Goal: Communication & Community: Participate in discussion

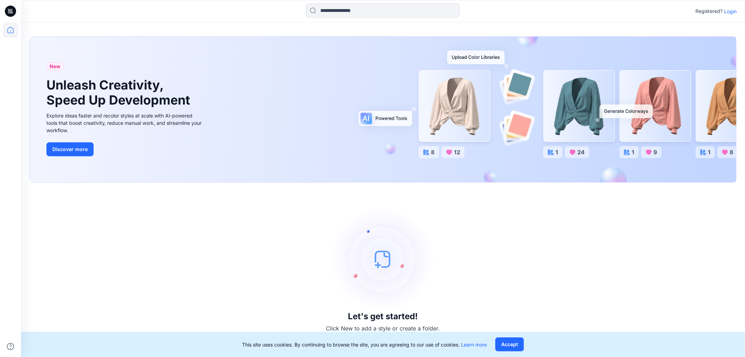
click at [725, 13] on p "Login" at bounding box center [730, 11] width 13 height 7
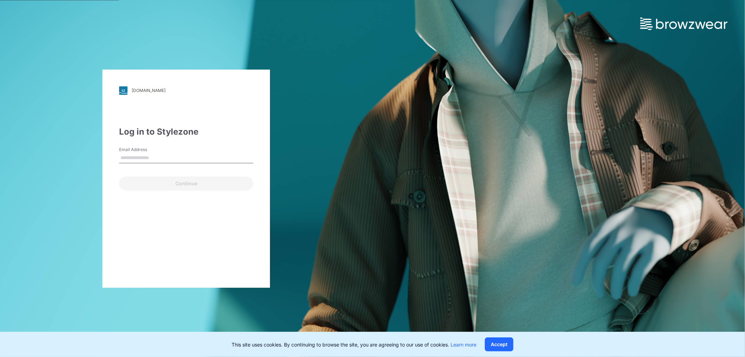
type input "**********"
click at [154, 183] on button "Continue" at bounding box center [186, 183] width 134 height 14
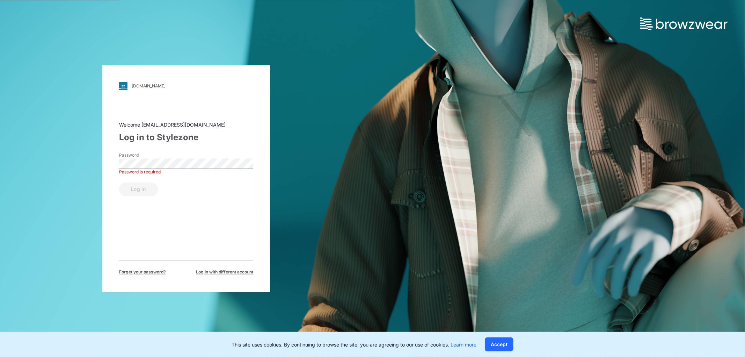
click at [138, 187] on div "Log in" at bounding box center [186, 187] width 134 height 17
click at [139, 187] on button "Log in" at bounding box center [138, 189] width 39 height 14
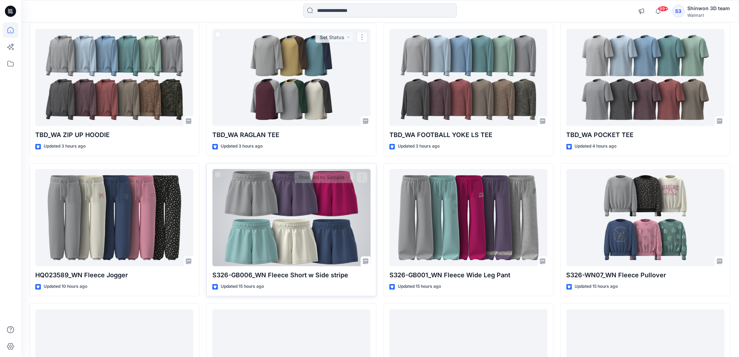
scroll to position [537, 0]
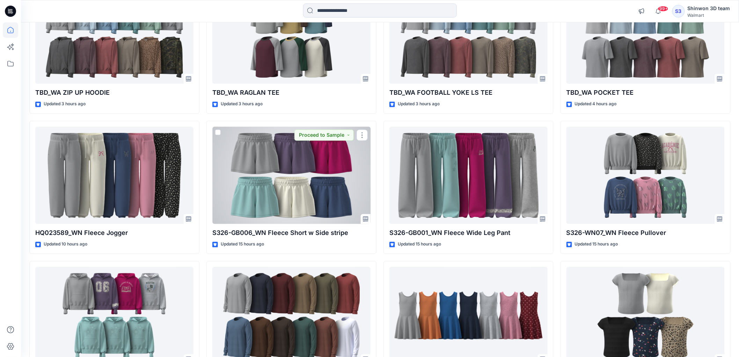
click at [247, 180] on div at bounding box center [291, 175] width 158 height 97
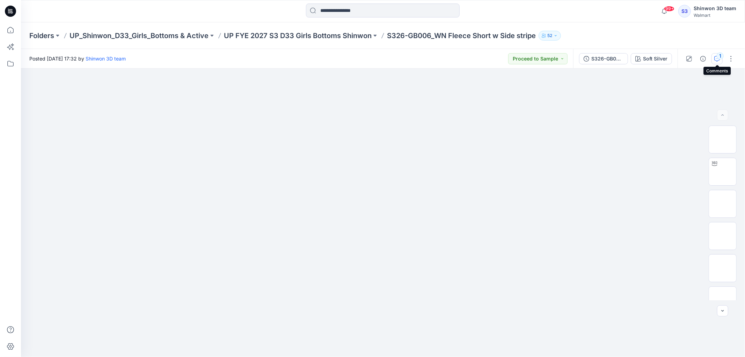
click at [718, 56] on div "1" at bounding box center [720, 55] width 7 height 7
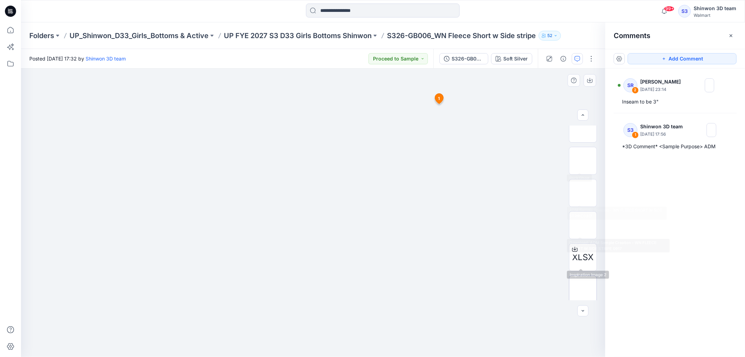
scroll to position [110, 0]
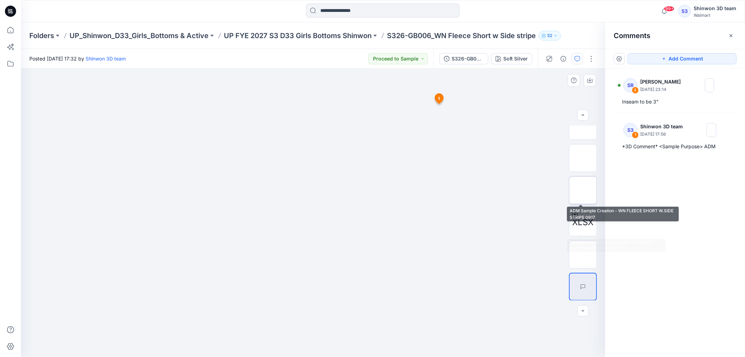
click at [583, 190] on img at bounding box center [583, 190] width 0 height 0
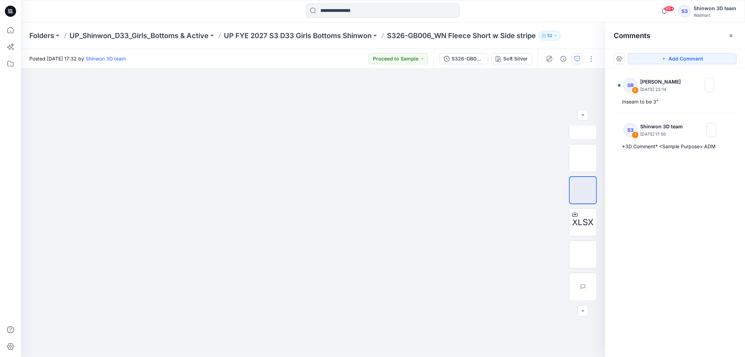
click at [351, 42] on div "Folders UP_Shinwon_D33_Girls_Bottoms & Active UP FYE 2027 S3 D33 Girls Bottoms …" at bounding box center [383, 35] width 724 height 27
click at [353, 37] on p "UP FYE 2027 S3 D33 Girls Bottoms Shinwon" at bounding box center [298, 36] width 148 height 10
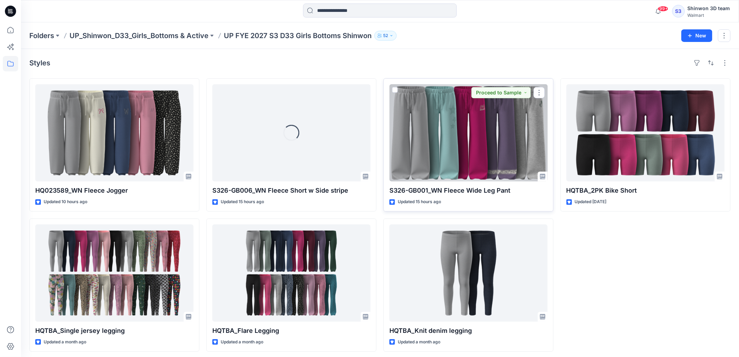
click at [443, 135] on div at bounding box center [469, 132] width 158 height 97
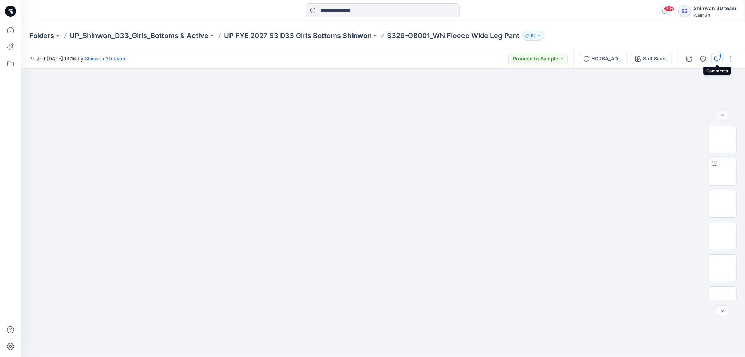
click at [720, 55] on div "1" at bounding box center [720, 55] width 7 height 7
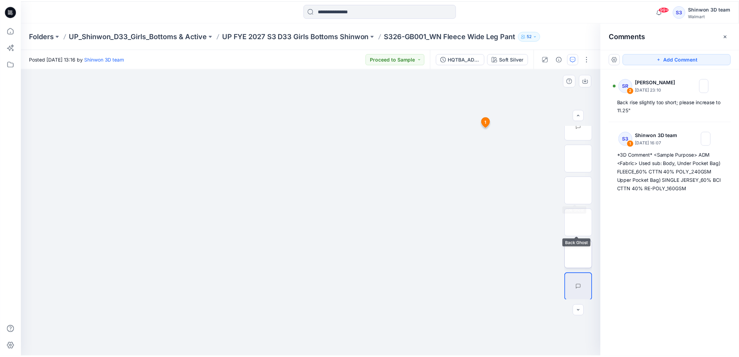
scroll to position [46, 0]
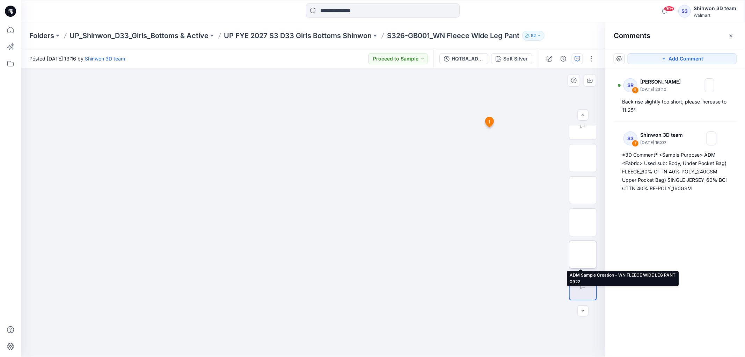
click at [583, 254] on img at bounding box center [583, 254] width 0 height 0
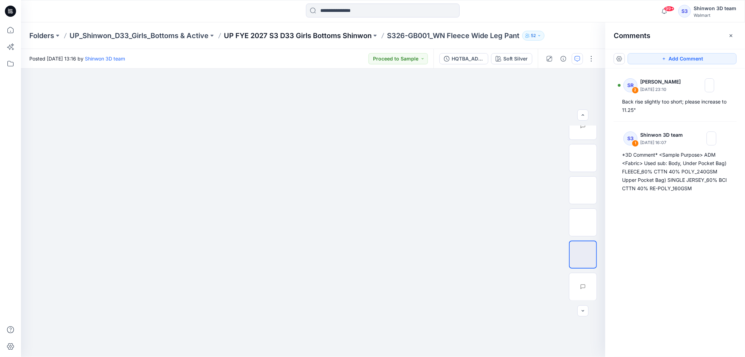
click at [344, 36] on p "UP FYE 2027 S3 D33 Girls Bottoms Shinwon" at bounding box center [298, 36] width 148 height 10
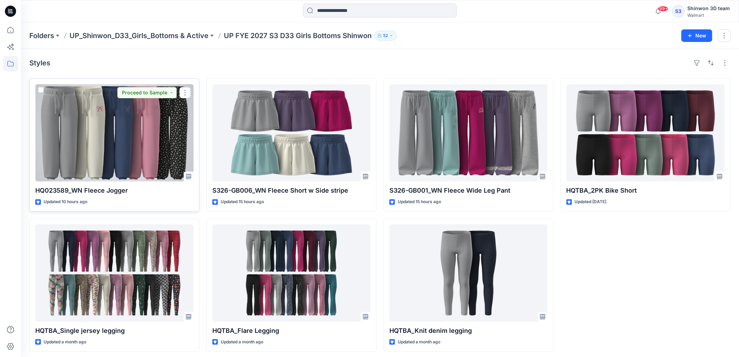
click at [115, 169] on div at bounding box center [114, 132] width 158 height 97
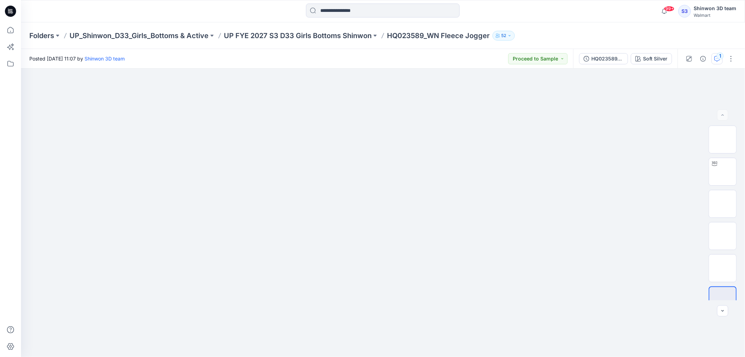
click at [716, 58] on icon "button" at bounding box center [717, 58] width 2 height 0
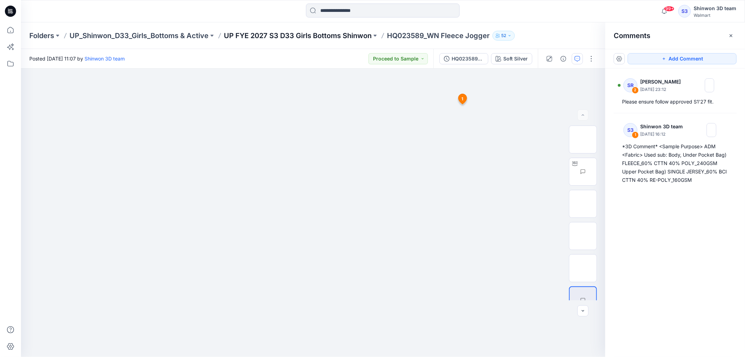
click at [296, 35] on p "UP FYE 2027 S3 D33 Girls Bottoms Shinwon" at bounding box center [298, 36] width 148 height 10
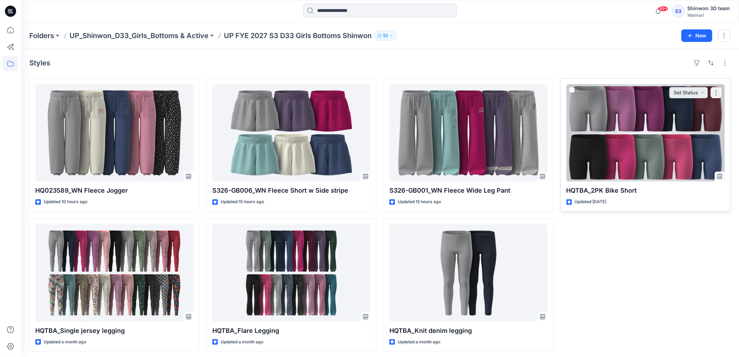
click at [586, 147] on div at bounding box center [646, 132] width 158 height 97
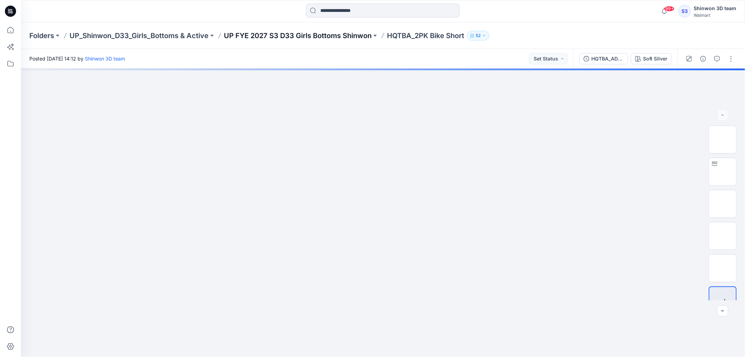
click at [358, 32] on p "UP FYE 2027 S3 D33 Girls Bottoms Shinwon" at bounding box center [298, 36] width 148 height 10
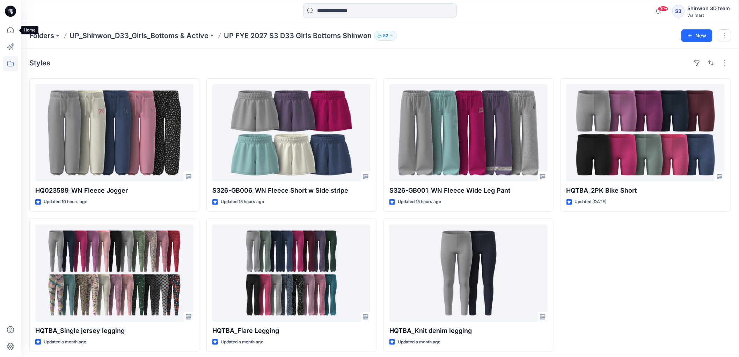
drag, startPoint x: 15, startPoint y: 31, endPoint x: 14, endPoint y: 14, distance: 16.4
click at [15, 31] on icon at bounding box center [10, 29] width 15 height 15
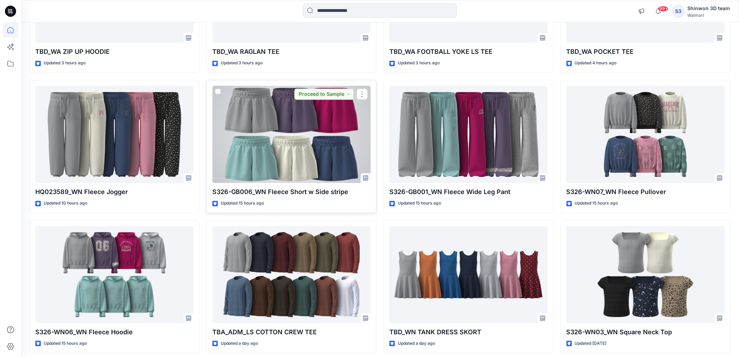
scroll to position [582, 0]
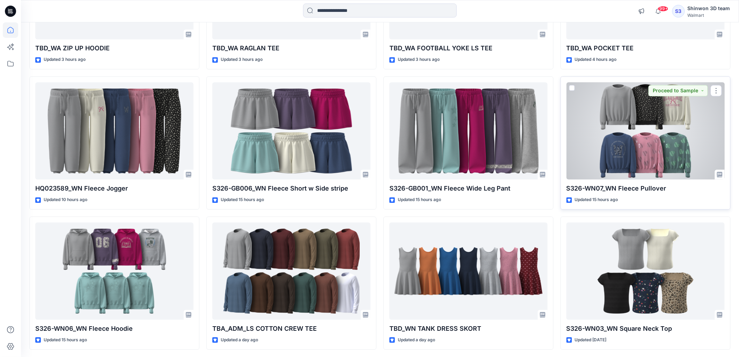
click at [670, 159] on div at bounding box center [646, 130] width 158 height 97
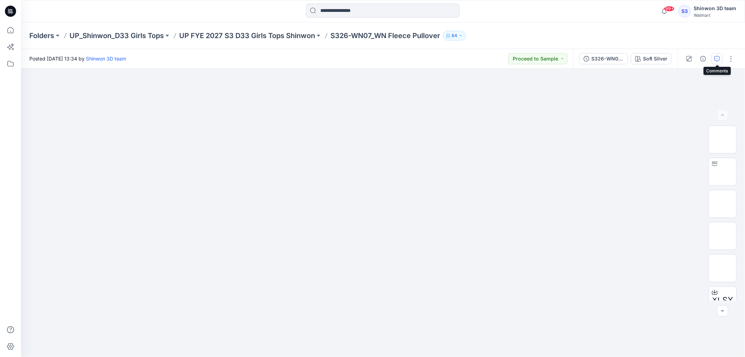
click at [721, 58] on button "button" at bounding box center [717, 58] width 11 height 11
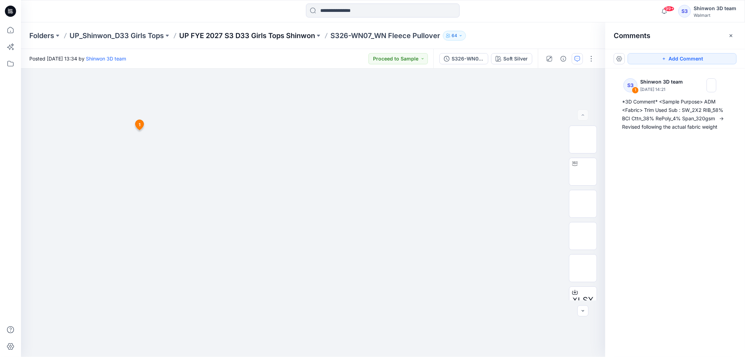
click at [288, 36] on p "UP FYE 2027 S3 D33 Girls Tops Shinwon" at bounding box center [247, 36] width 136 height 10
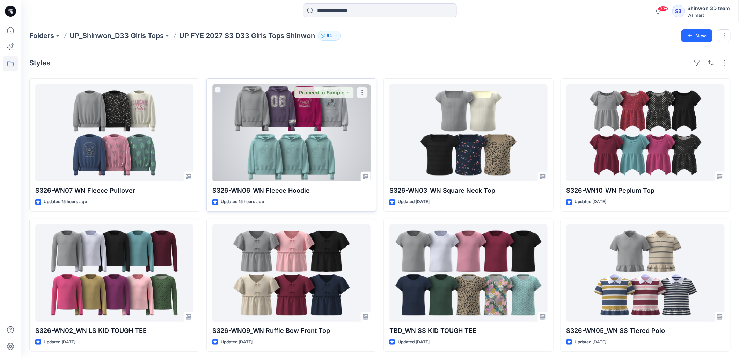
click at [266, 152] on div at bounding box center [291, 132] width 158 height 97
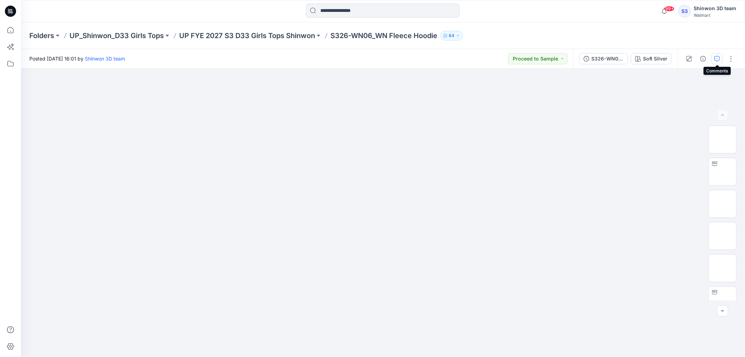
click at [712, 58] on button "button" at bounding box center [717, 58] width 11 height 11
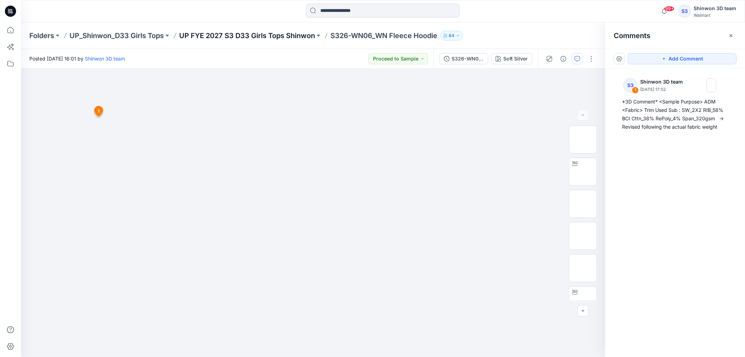
click at [282, 34] on p "UP FYE 2027 S3 D33 Girls Tops Shinwon" at bounding box center [247, 36] width 136 height 10
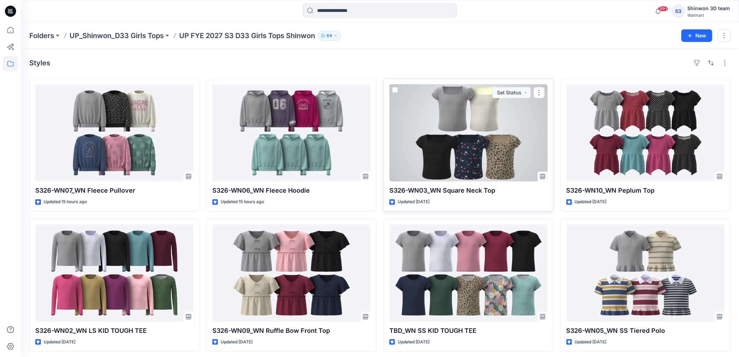
click at [506, 154] on div at bounding box center [469, 132] width 158 height 97
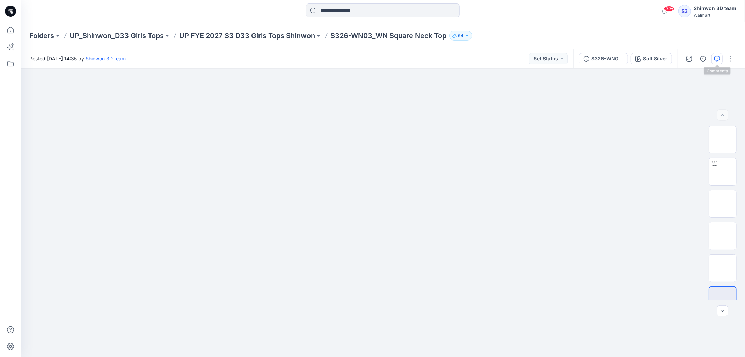
click at [715, 59] on icon "button" at bounding box center [718, 59] width 6 height 6
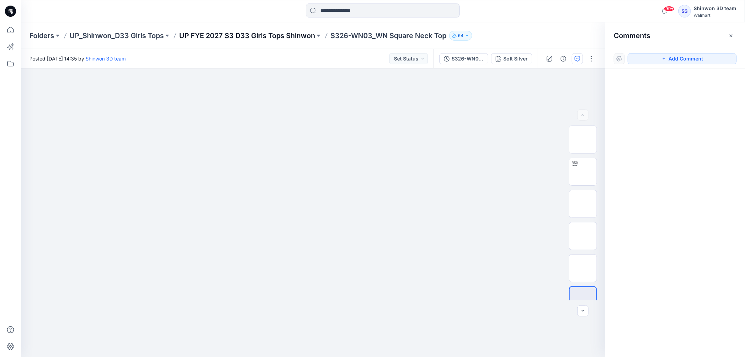
click at [275, 37] on p "UP FYE 2027 S3 D33 Girls Tops Shinwon" at bounding box center [247, 36] width 136 height 10
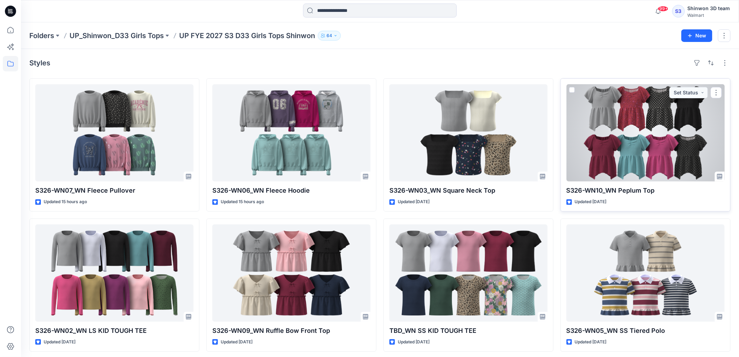
click at [672, 140] on div at bounding box center [646, 132] width 158 height 97
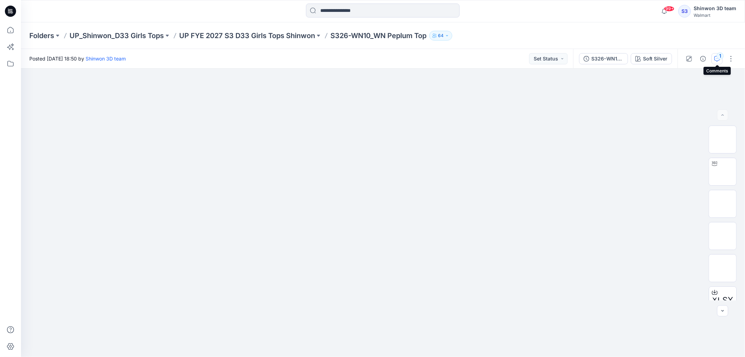
click at [719, 55] on div "1" at bounding box center [720, 55] width 7 height 7
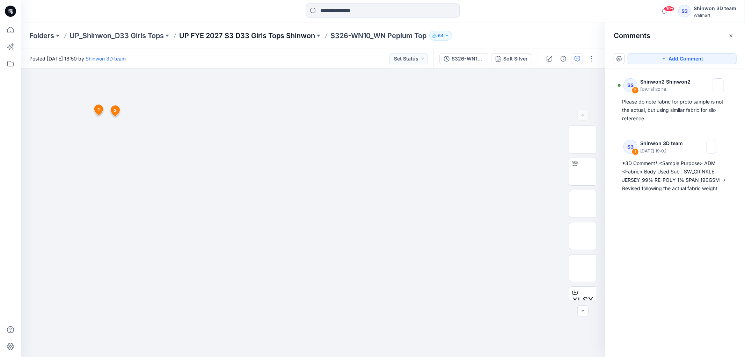
click at [293, 36] on p "UP FYE 2027 S3 D33 Girls Tops Shinwon" at bounding box center [247, 36] width 136 height 10
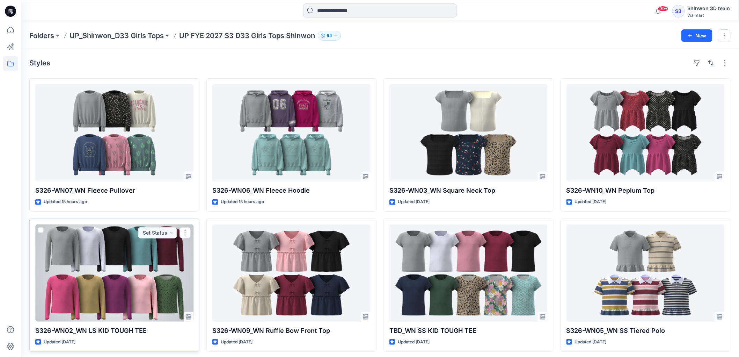
click at [135, 263] on div at bounding box center [114, 272] width 158 height 97
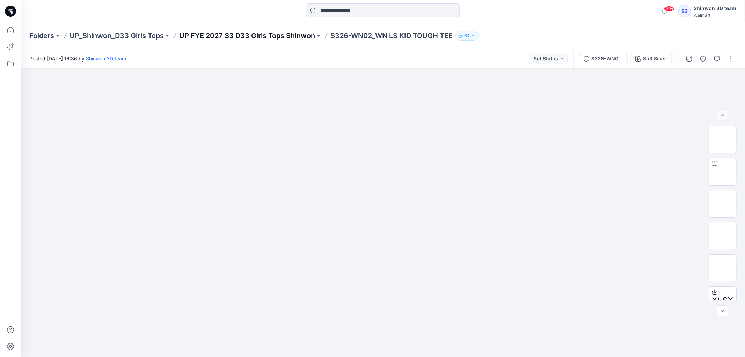
click at [309, 39] on p "UP FYE 2027 S3 D33 Girls Tops Shinwon" at bounding box center [247, 36] width 136 height 10
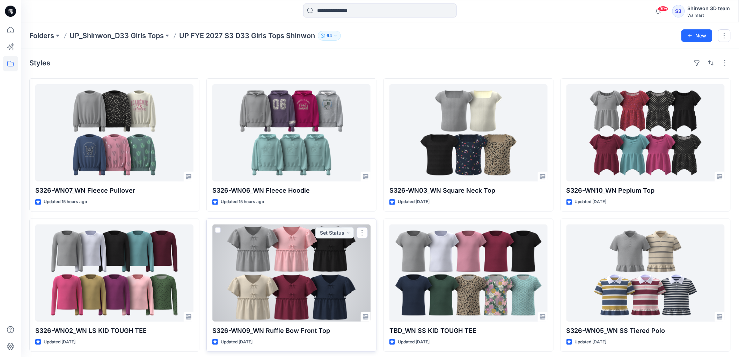
click at [319, 240] on div at bounding box center [291, 272] width 158 height 97
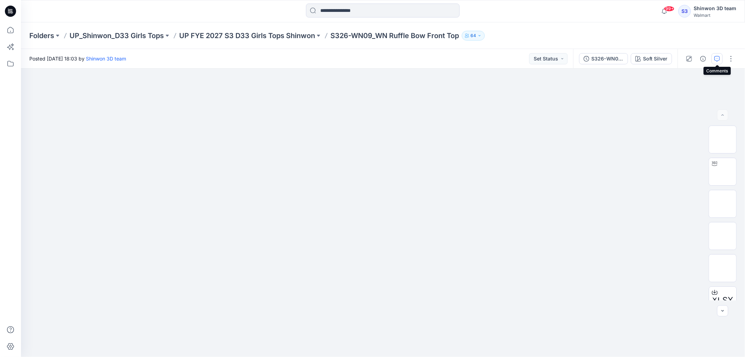
click at [715, 62] on button "button" at bounding box center [717, 58] width 11 height 11
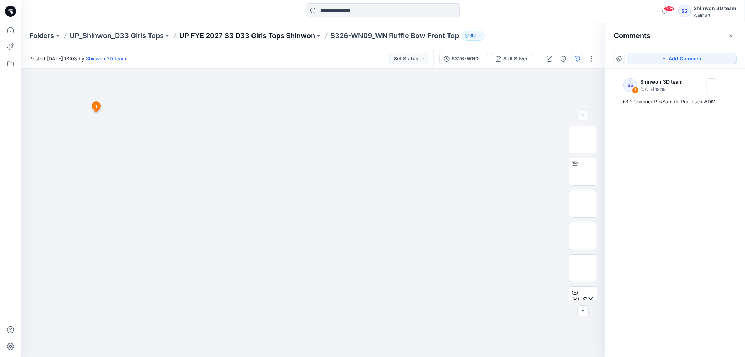
click at [281, 36] on p "UP FYE 2027 S3 D33 Girls Tops Shinwon" at bounding box center [247, 36] width 136 height 10
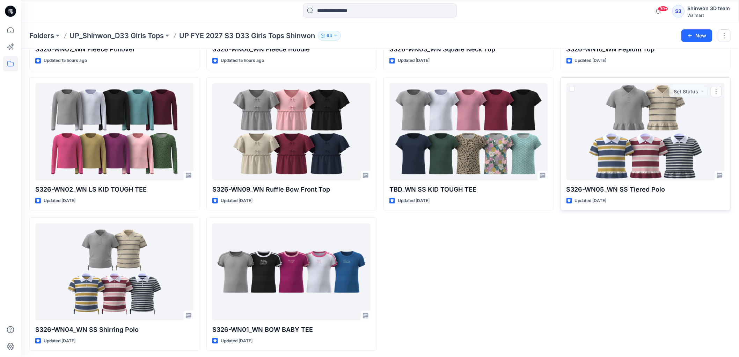
scroll to position [143, 0]
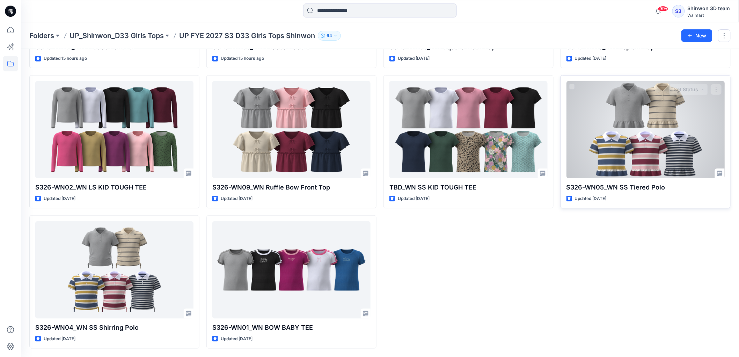
click at [649, 154] on div at bounding box center [646, 129] width 158 height 97
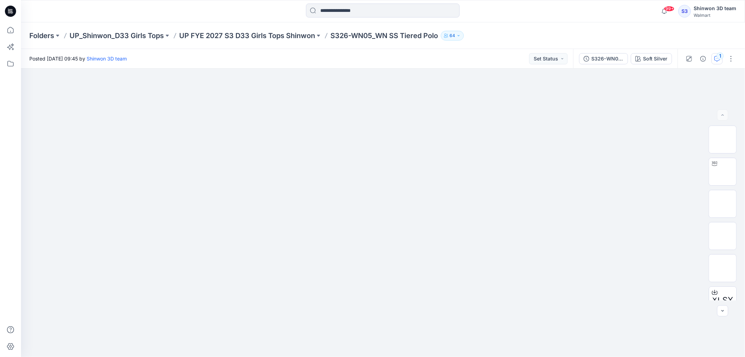
click at [716, 58] on icon "button" at bounding box center [718, 59] width 6 height 6
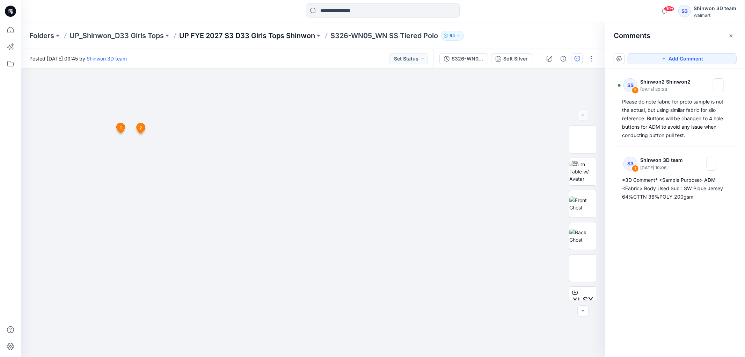
click at [279, 39] on p "UP FYE 2027 S3 D33 Girls Tops Shinwon" at bounding box center [247, 36] width 136 height 10
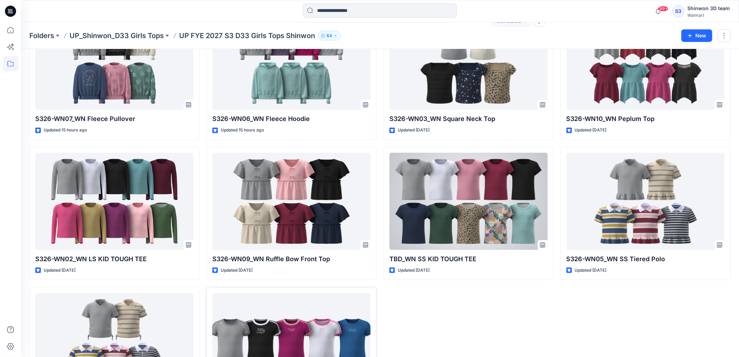
scroll to position [143, 0]
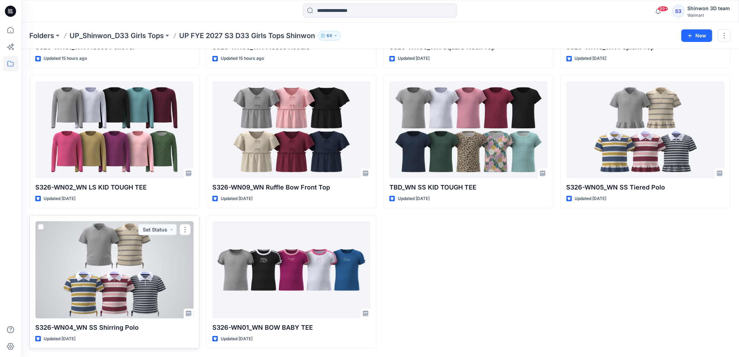
click at [126, 261] on div at bounding box center [114, 269] width 158 height 97
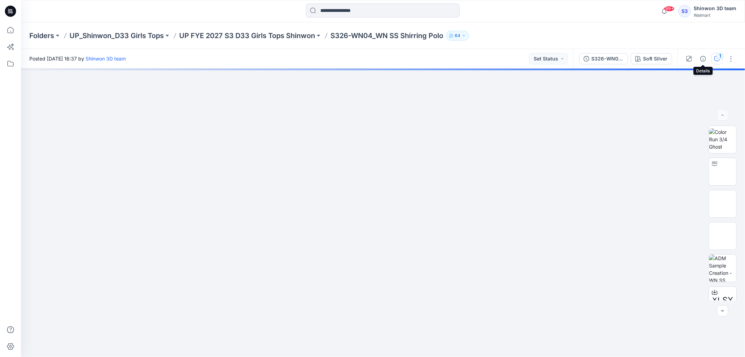
click at [712, 56] on button "1" at bounding box center [717, 58] width 11 height 11
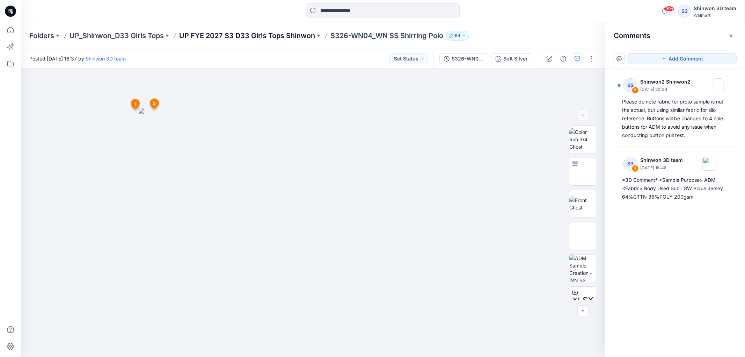
click at [285, 31] on p "UP FYE 2027 S3 D33 Girls Tops Shinwon" at bounding box center [247, 36] width 136 height 10
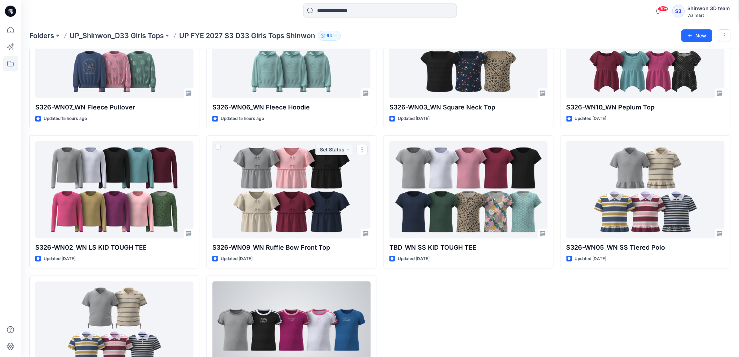
scroll to position [143, 0]
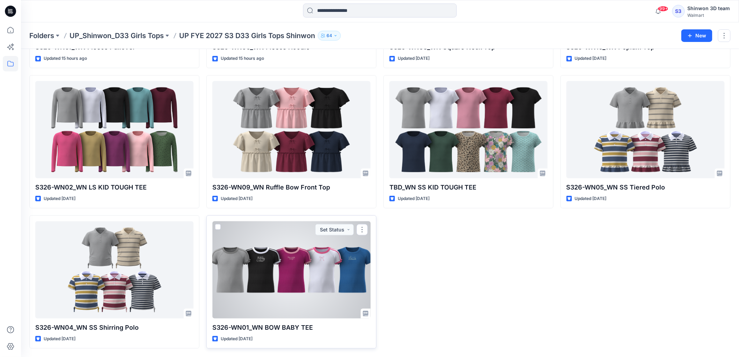
click at [297, 255] on div at bounding box center [291, 269] width 158 height 97
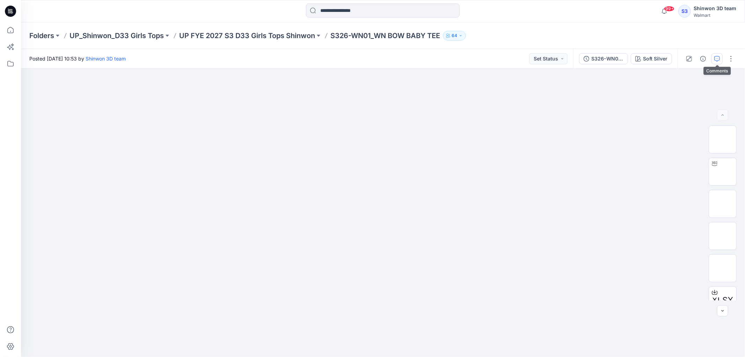
click at [715, 59] on icon "button" at bounding box center [718, 59] width 6 height 6
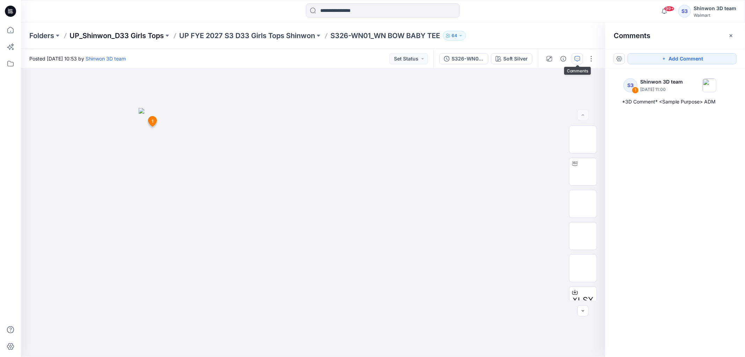
click at [150, 32] on p "UP_Shinwon_D33 Girls Tops" at bounding box center [117, 36] width 94 height 10
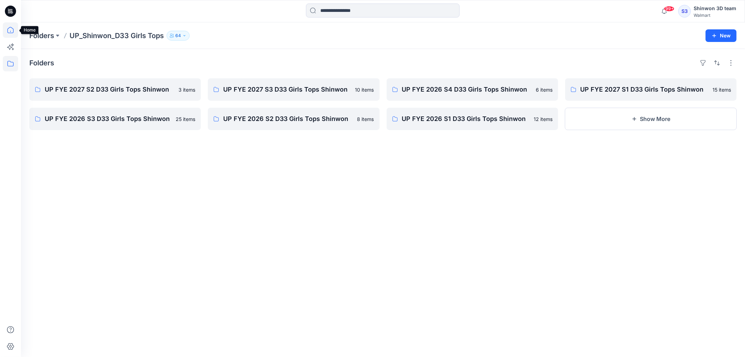
click at [7, 27] on icon at bounding box center [10, 29] width 15 height 15
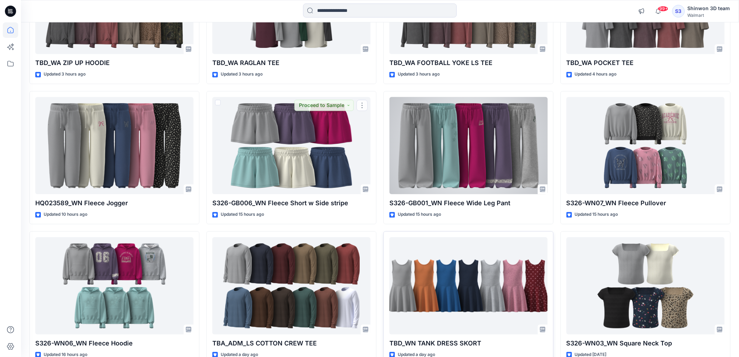
scroll to position [608, 0]
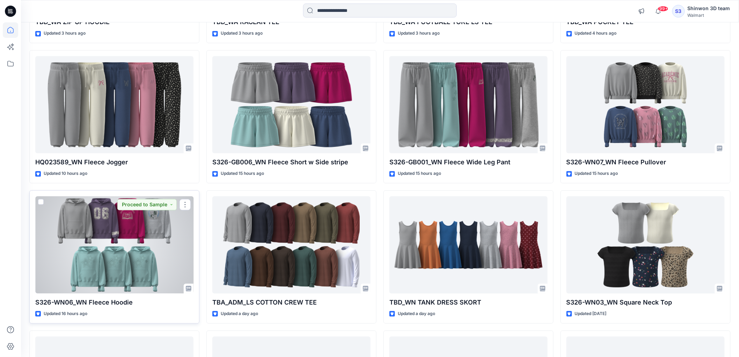
click at [160, 255] on div at bounding box center [114, 244] width 158 height 97
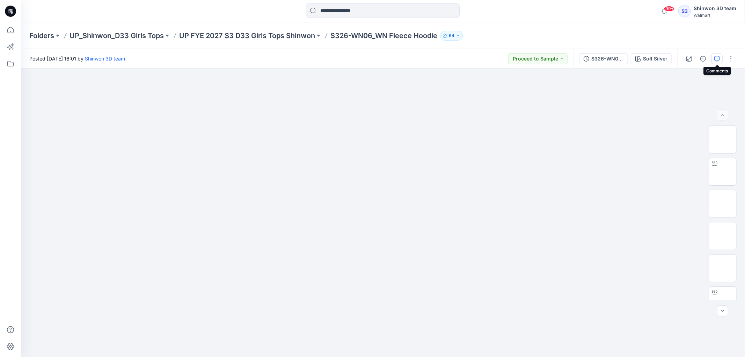
click at [718, 63] on button "button" at bounding box center [717, 58] width 11 height 11
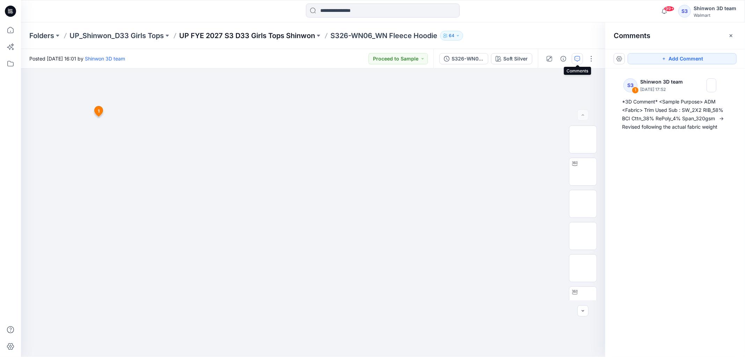
click at [217, 37] on p "UP FYE 2027 S3 D33 Girls Tops Shinwon" at bounding box center [247, 36] width 136 height 10
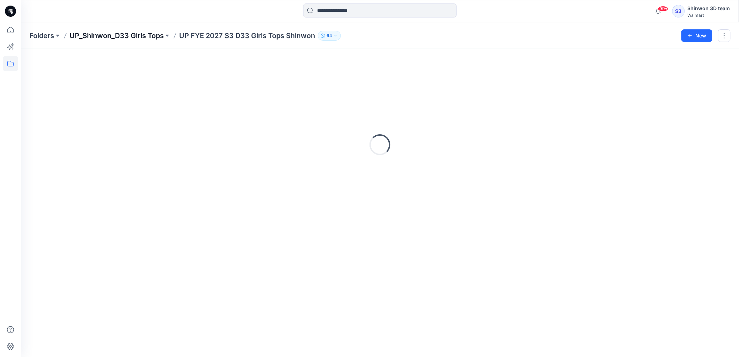
click at [133, 36] on p "UP_Shinwon_D33 Girls Tops" at bounding box center [117, 36] width 94 height 10
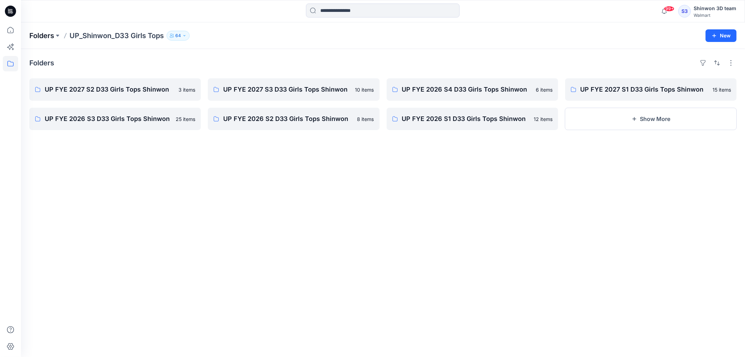
click at [53, 31] on p "Folders" at bounding box center [41, 36] width 25 height 10
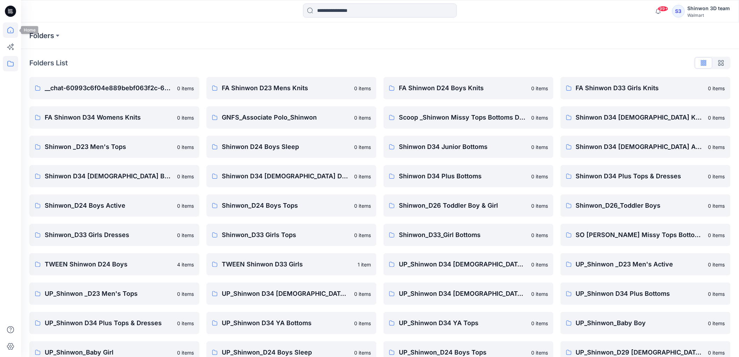
click at [16, 32] on icon at bounding box center [10, 29] width 15 height 15
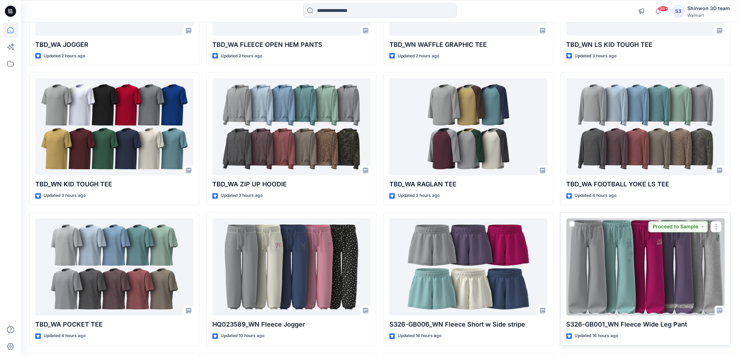
scroll to position [460, 0]
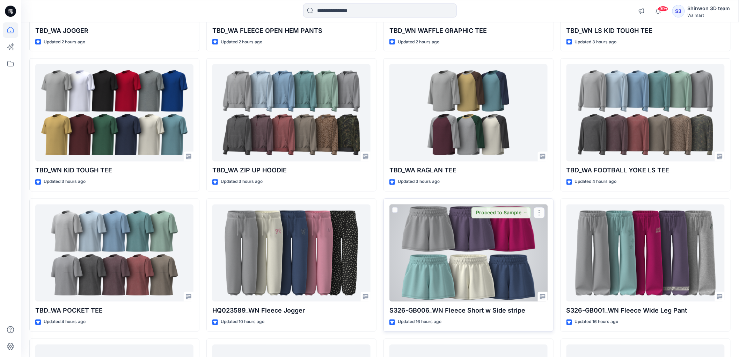
click at [481, 275] on div at bounding box center [469, 252] width 158 height 97
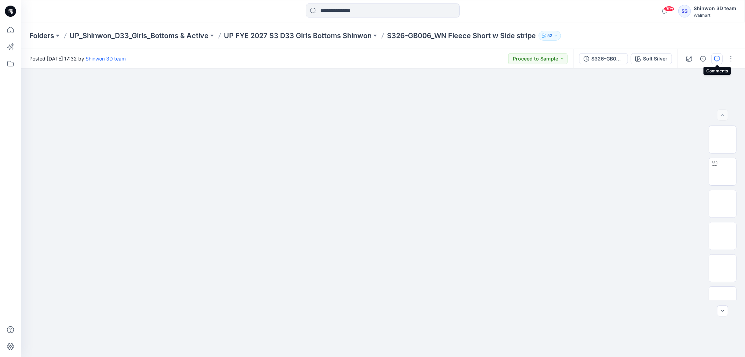
click at [717, 57] on icon "button" at bounding box center [718, 59] width 6 height 6
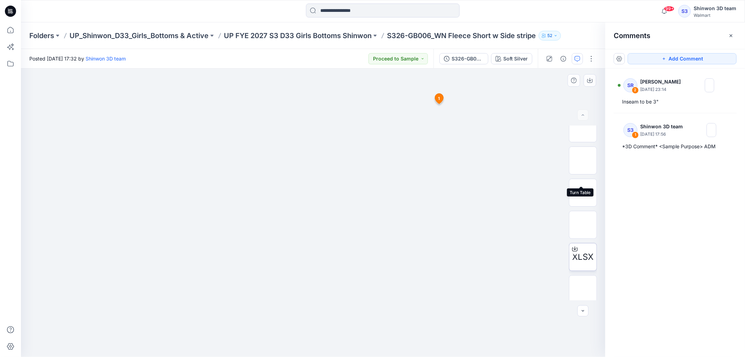
scroll to position [110, 0]
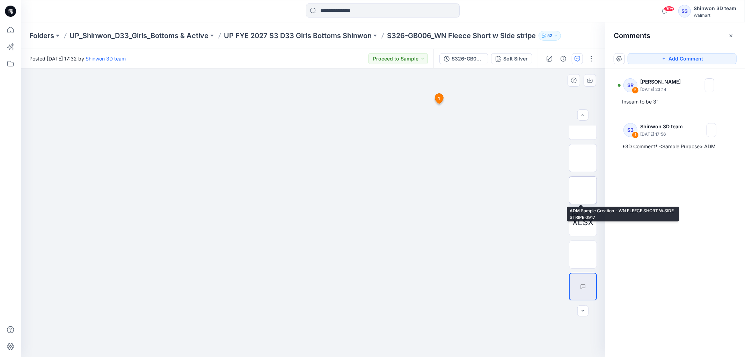
click at [583, 190] on img at bounding box center [583, 190] width 0 height 0
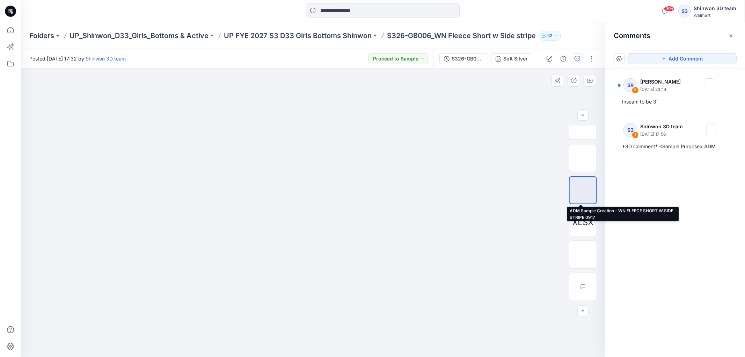
click at [583, 190] on img at bounding box center [583, 190] width 0 height 0
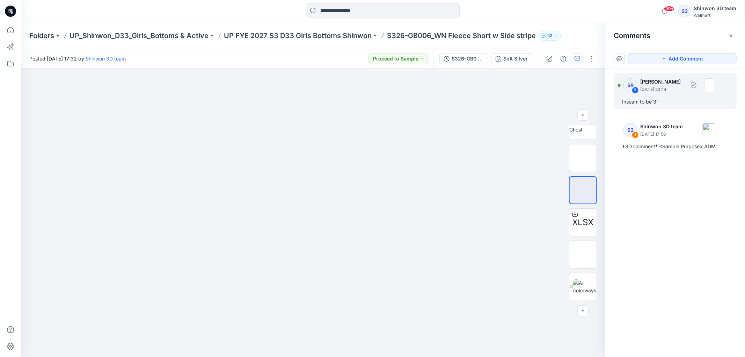
click at [657, 89] on p "[DATE] 23:14" at bounding box center [663, 89] width 45 height 7
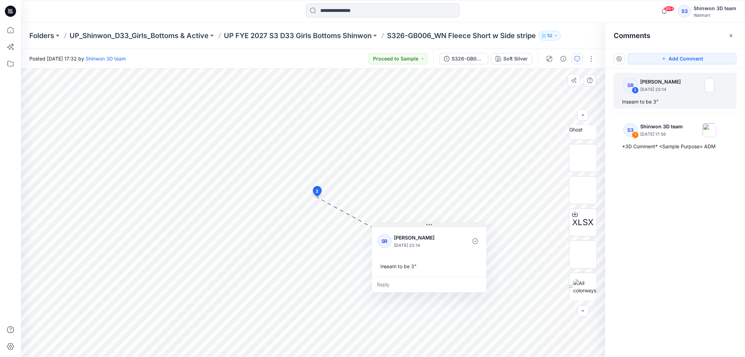
drag, startPoint x: 348, startPoint y: 210, endPoint x: 403, endPoint y: 217, distance: 54.7
click at [403, 223] on button at bounding box center [429, 225] width 115 height 4
click at [406, 260] on div "Inseam to be 3"" at bounding box center [428, 258] width 103 height 13
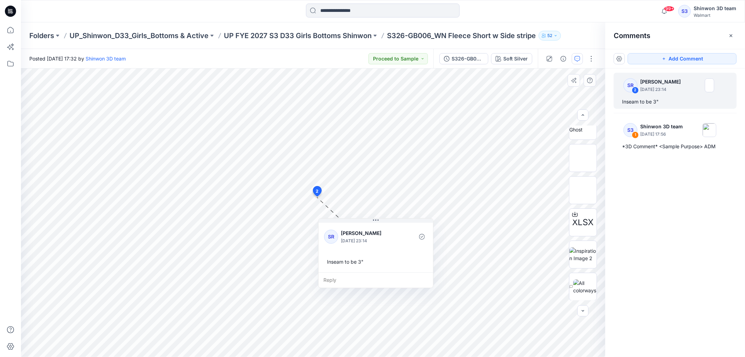
drag, startPoint x: 424, startPoint y: 257, endPoint x: 371, endPoint y: 260, distance: 53.2
click at [371, 260] on div "Inseam to be 3"" at bounding box center [375, 261] width 103 height 13
drag, startPoint x: 384, startPoint y: 220, endPoint x: 389, endPoint y: 220, distance: 5.2
click at [389, 220] on button at bounding box center [380, 220] width 115 height 4
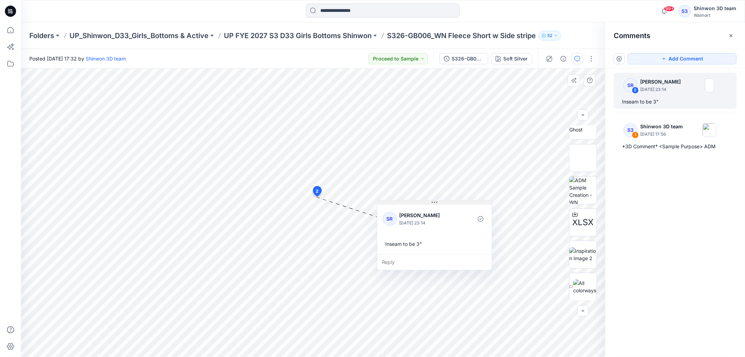
drag, startPoint x: 384, startPoint y: 220, endPoint x: 438, endPoint y: 203, distance: 56.4
click at [438, 203] on button at bounding box center [434, 203] width 115 height 4
click at [651, 62] on button "Add Comment" at bounding box center [682, 58] width 109 height 11
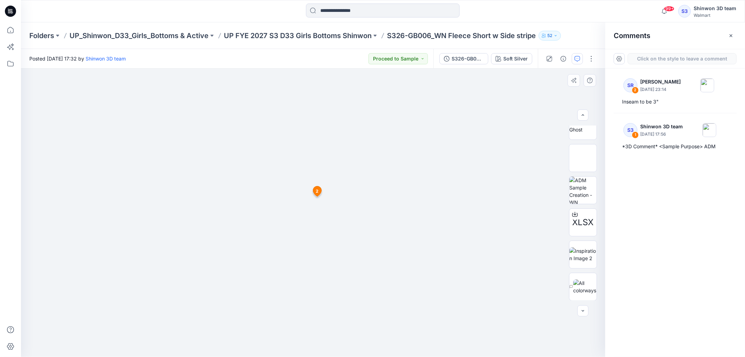
click at [349, 186] on div "3 2 SR [PERSON_NAME] [DATE] 23:14 Inseam to be 3" Reply" at bounding box center [313, 212] width 585 height 288
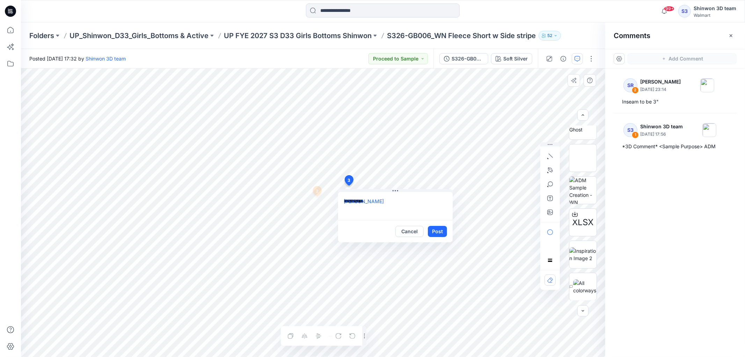
click at [435, 210] on textarea "**********" at bounding box center [395, 206] width 115 height 28
drag, startPoint x: 421, startPoint y: 205, endPoint x: 428, endPoint y: 216, distance: 12.2
click at [428, 216] on textarea "**********" at bounding box center [395, 206] width 115 height 28
click at [413, 214] on textarea "**********" at bounding box center [395, 206] width 115 height 28
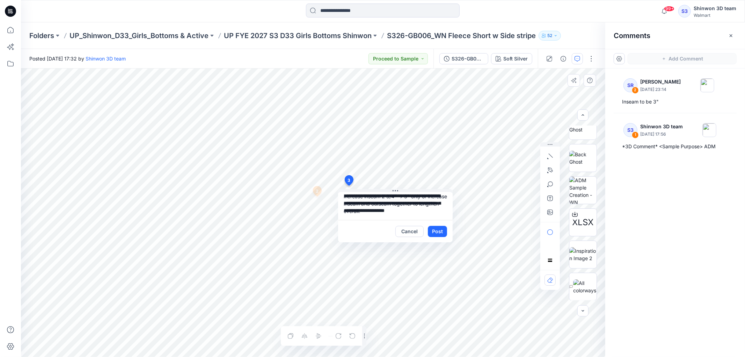
scroll to position [0, 0]
click at [422, 215] on textarea "**********" at bounding box center [395, 206] width 115 height 28
type textarea "**********"
click at [441, 230] on button "Post" at bounding box center [437, 231] width 19 height 11
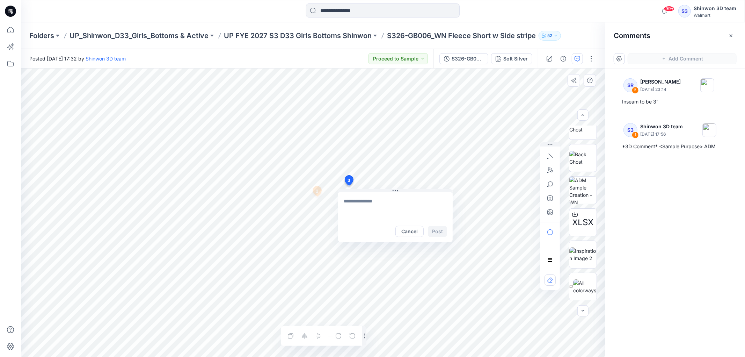
scroll to position [0, 0]
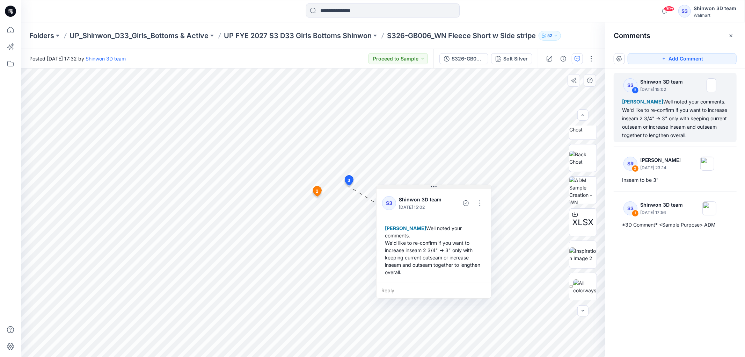
drag, startPoint x: 411, startPoint y: 190, endPoint x: 446, endPoint y: 186, distance: 35.6
click at [446, 186] on button at bounding box center [434, 187] width 115 height 4
click at [318, 191] on span "2" at bounding box center [317, 191] width 3 height 6
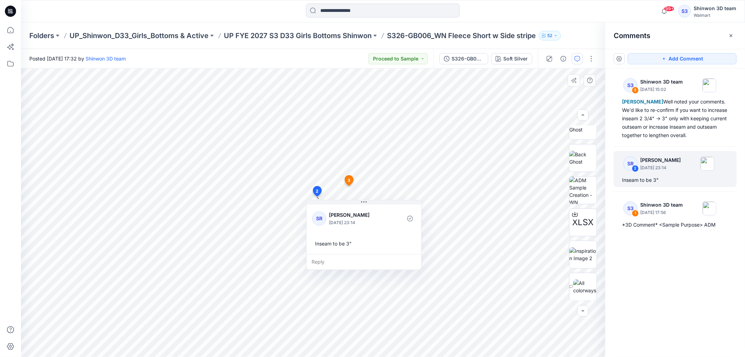
click at [350, 177] on span "3" at bounding box center [349, 180] width 3 height 6
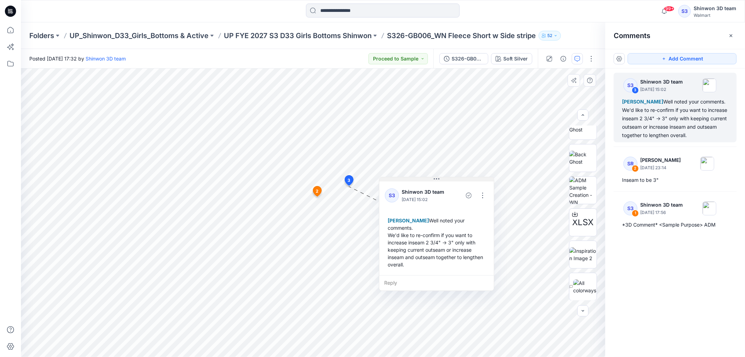
drag, startPoint x: 415, startPoint y: 190, endPoint x: 452, endPoint y: 178, distance: 38.6
click at [452, 178] on button at bounding box center [436, 179] width 115 height 4
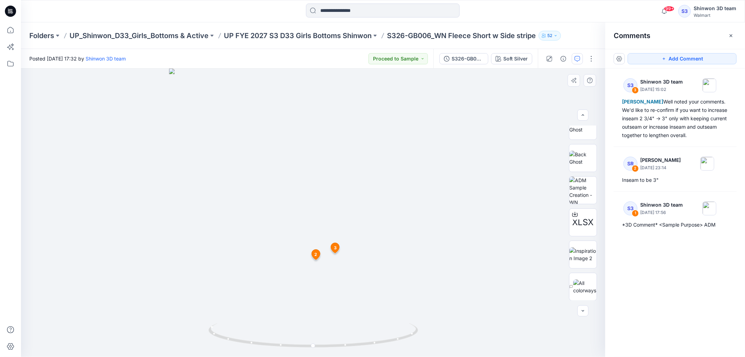
click at [335, 245] on span "3" at bounding box center [335, 248] width 3 height 6
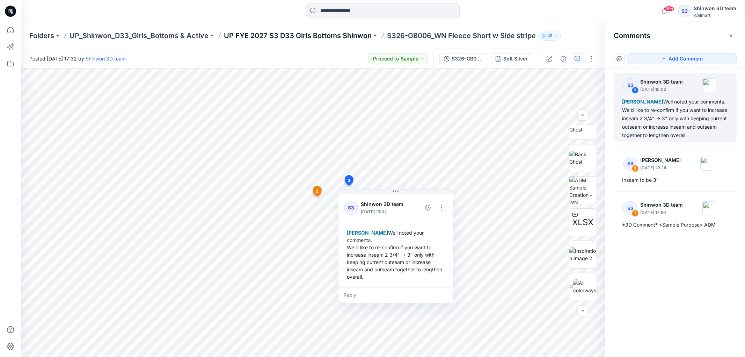
click at [348, 39] on p "UP FYE 2027 S3 D33 Girls Bottoms Shinwon" at bounding box center [298, 36] width 148 height 10
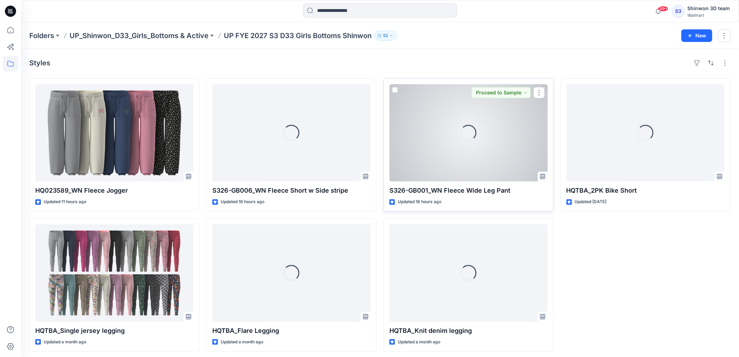
click at [472, 162] on div "Loading..." at bounding box center [469, 132] width 158 height 97
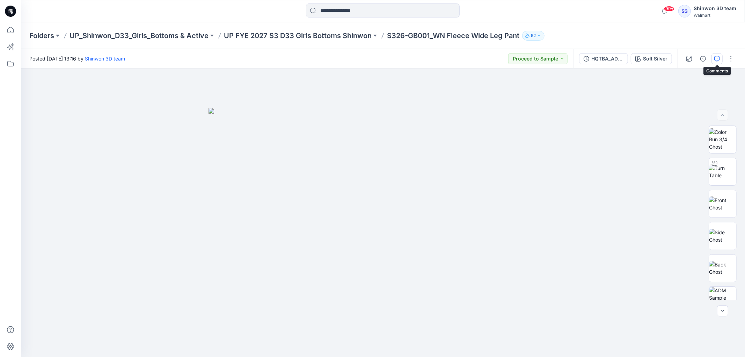
click at [718, 58] on icon "button" at bounding box center [718, 59] width 6 height 6
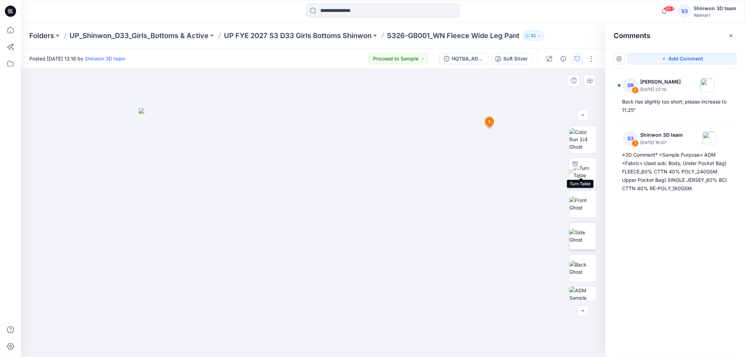
scroll to position [46, 0]
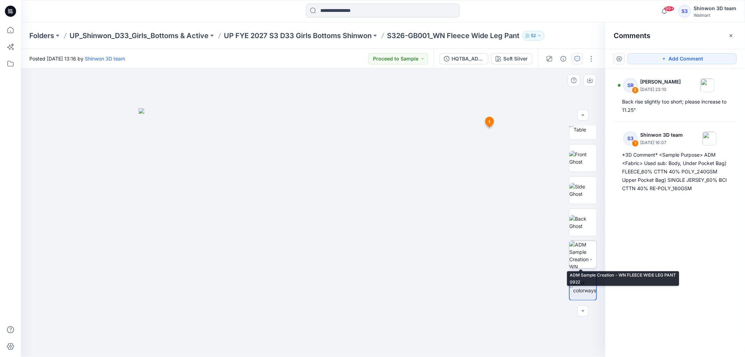
click at [575, 248] on img at bounding box center [583, 254] width 27 height 27
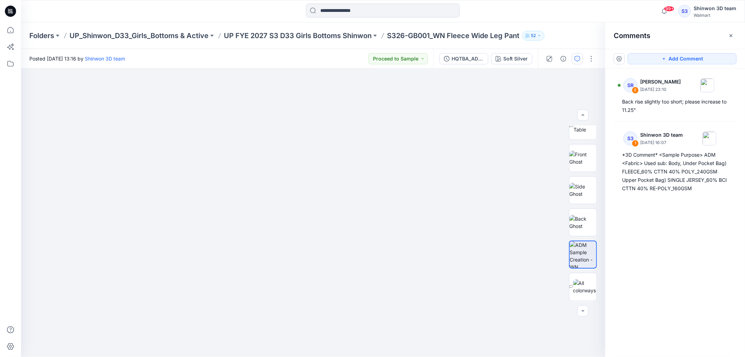
click at [473, 33] on p "S326-GB001_WN Fleece Wide Leg Pant" at bounding box center [453, 36] width 132 height 10
click at [494, 126] on img at bounding box center [313, 220] width 599 height 274
click at [483, 224] on img at bounding box center [313, 220] width 599 height 274
click at [268, 217] on img at bounding box center [312, 220] width 599 height 274
drag, startPoint x: 163, startPoint y: 146, endPoint x: 254, endPoint y: 190, distance: 101.4
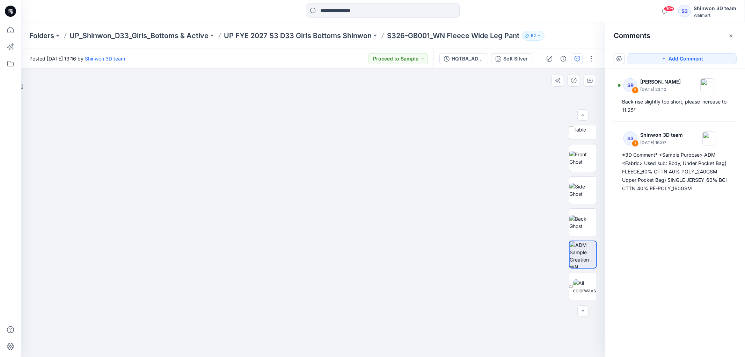
click at [240, 198] on img at bounding box center [316, 220] width 599 height 274
click at [581, 155] on img at bounding box center [583, 158] width 27 height 15
click at [592, 193] on img at bounding box center [583, 190] width 27 height 15
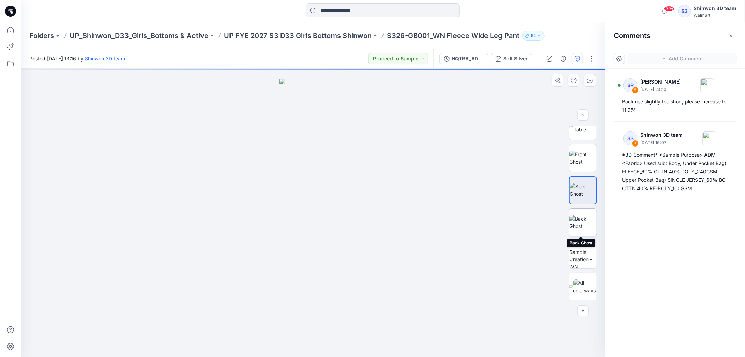
click at [584, 229] on img at bounding box center [583, 222] width 27 height 15
